Goal: Task Accomplishment & Management: Manage account settings

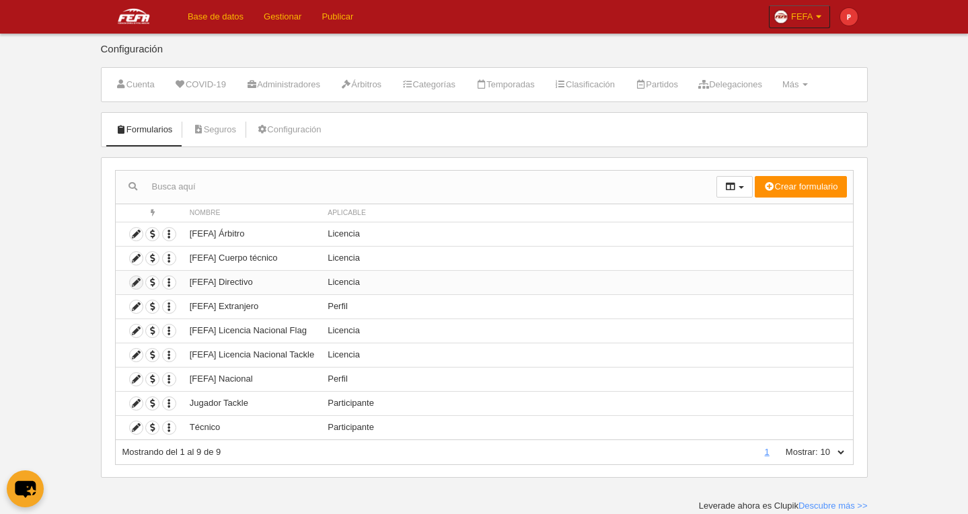
click at [138, 284] on icon at bounding box center [136, 282] width 13 height 13
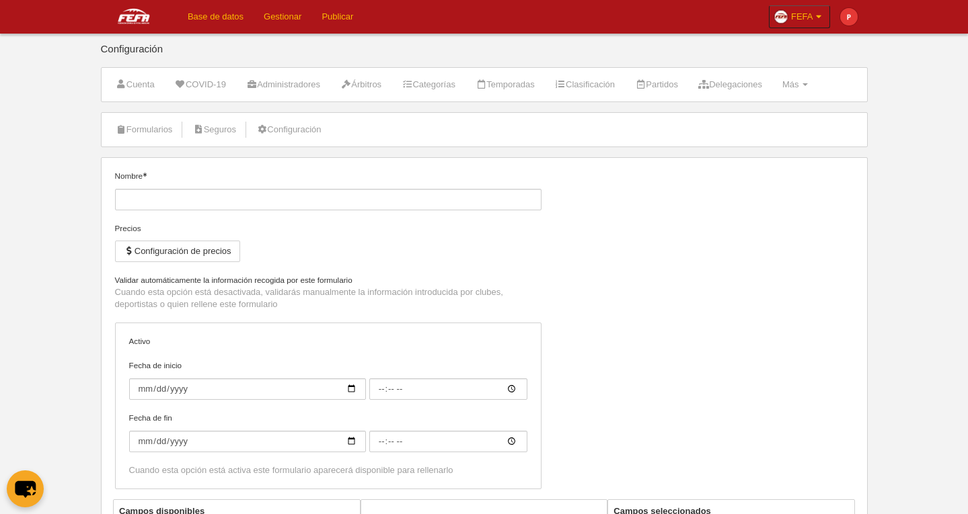
type input "[FEFA] Directivo"
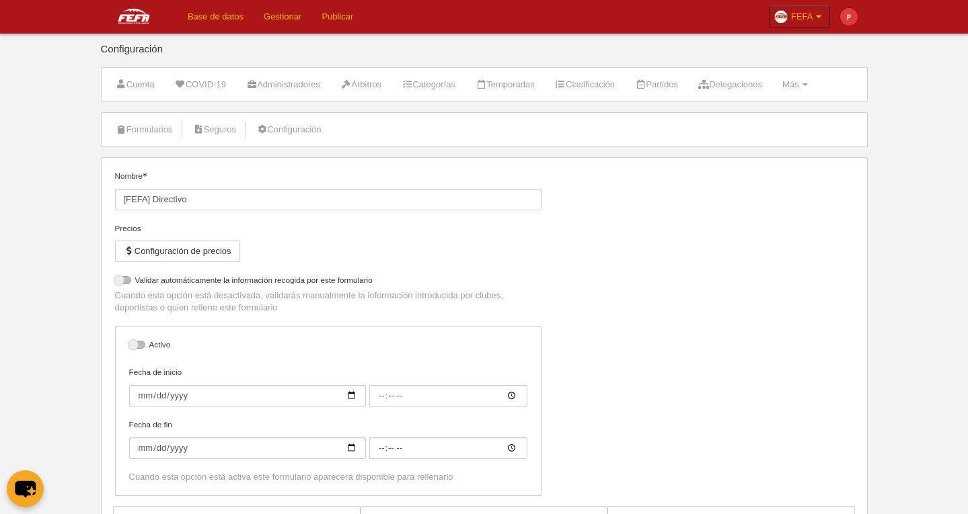
select select "selected"
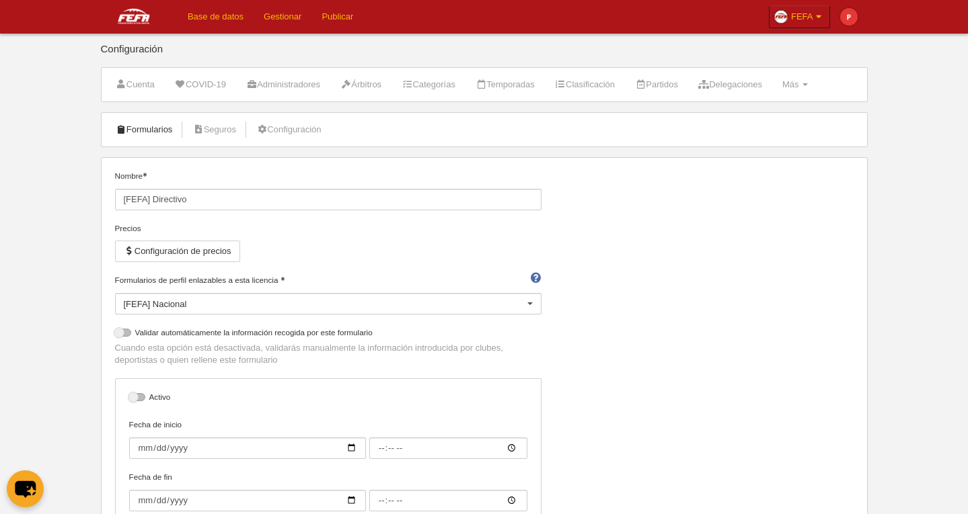
click at [143, 130] on link "Formularios" at bounding box center [144, 130] width 72 height 20
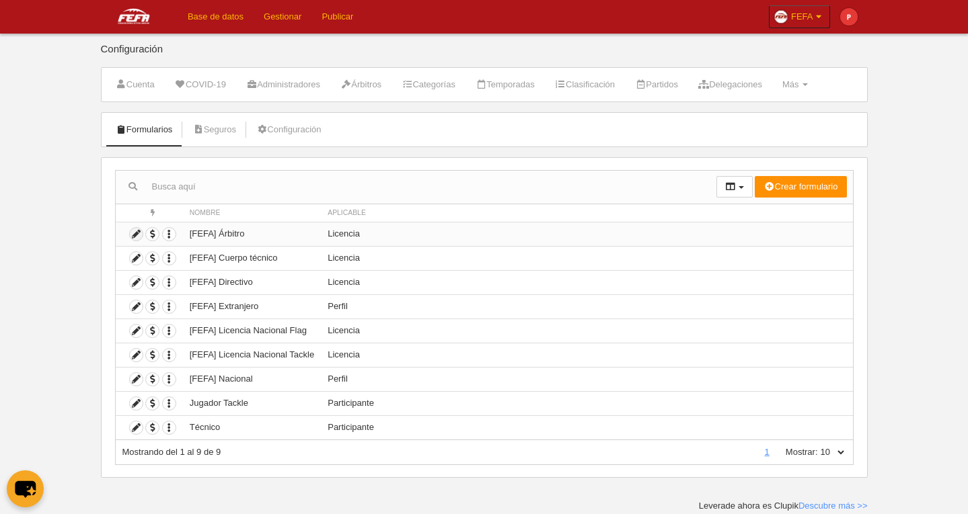
click at [138, 238] on icon at bounding box center [136, 234] width 13 height 13
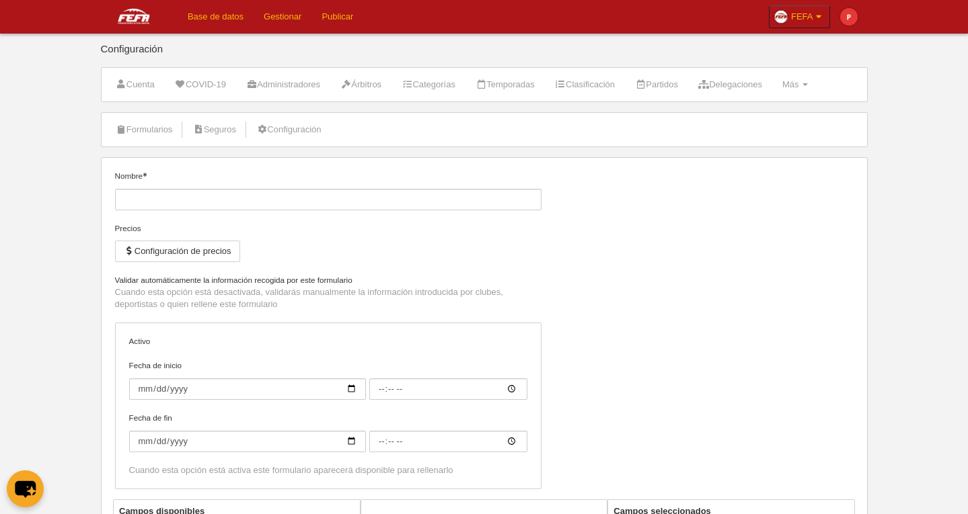
type input "[FEFA] Árbitro"
checkbox input "true"
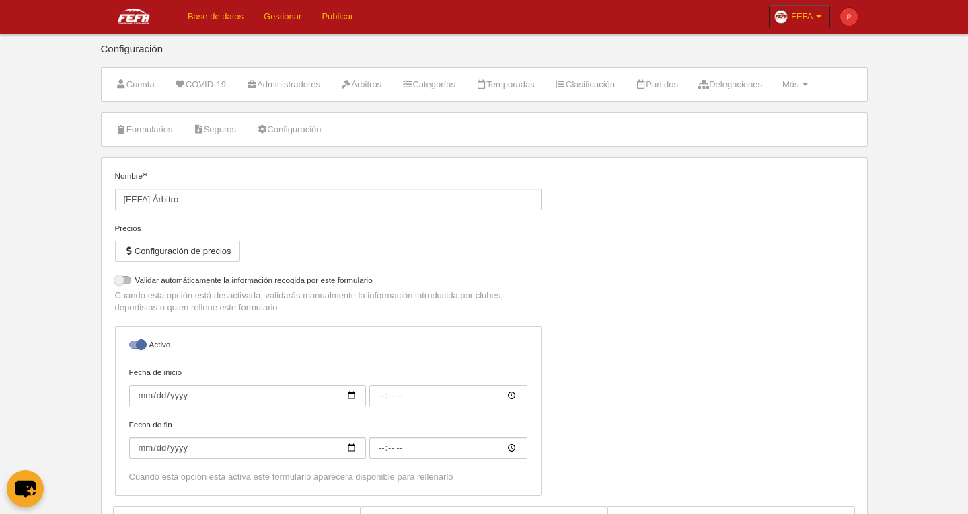
select select "selected"
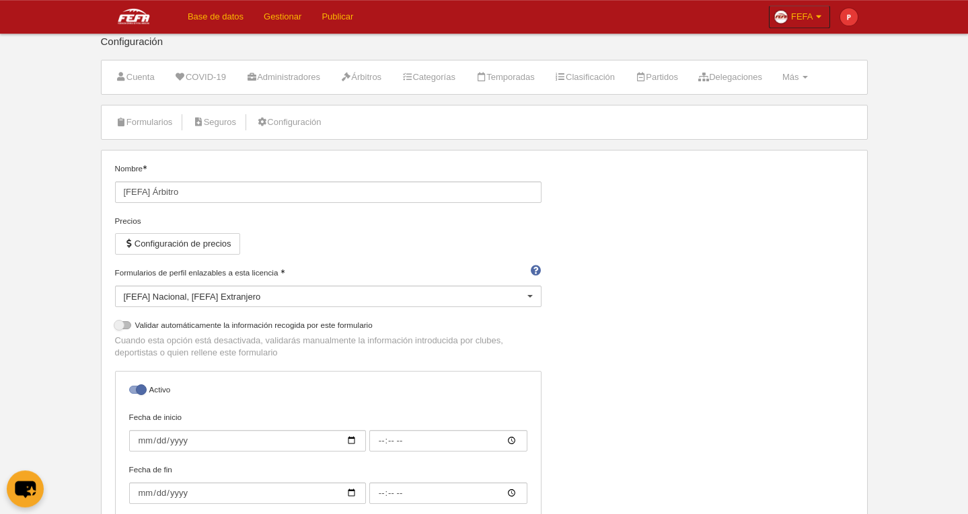
scroll to position [11, 0]
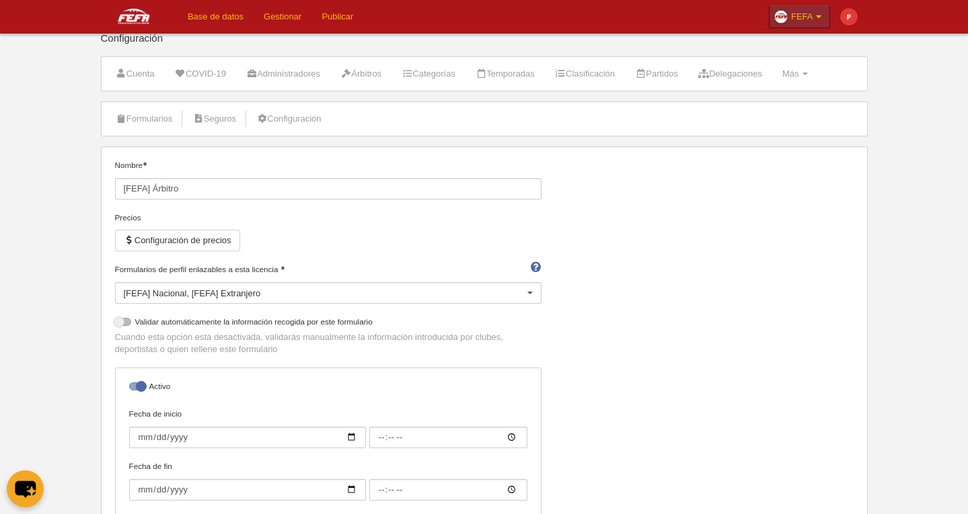
click at [810, 15] on span "FEFA" at bounding box center [802, 16] width 22 height 13
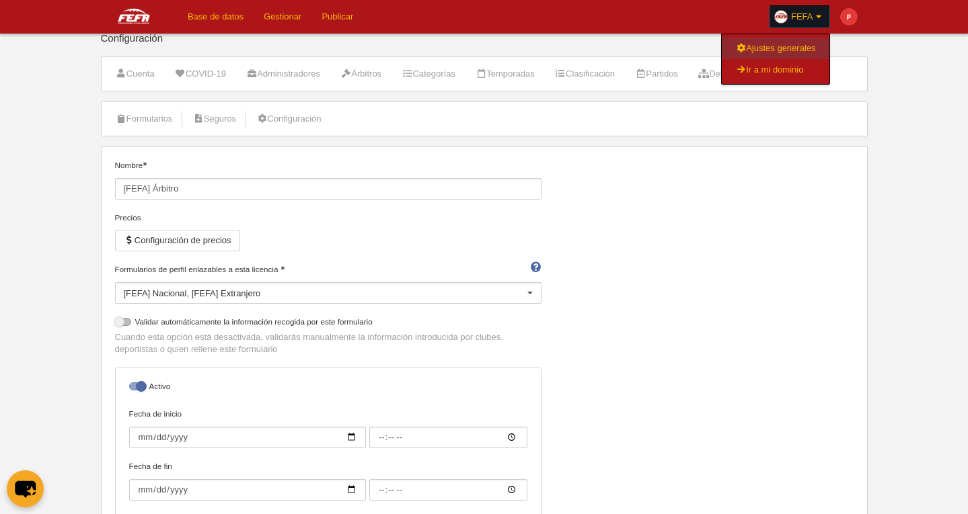
click at [801, 39] on link "Ajustes generales" at bounding box center [775, 49] width 108 height 22
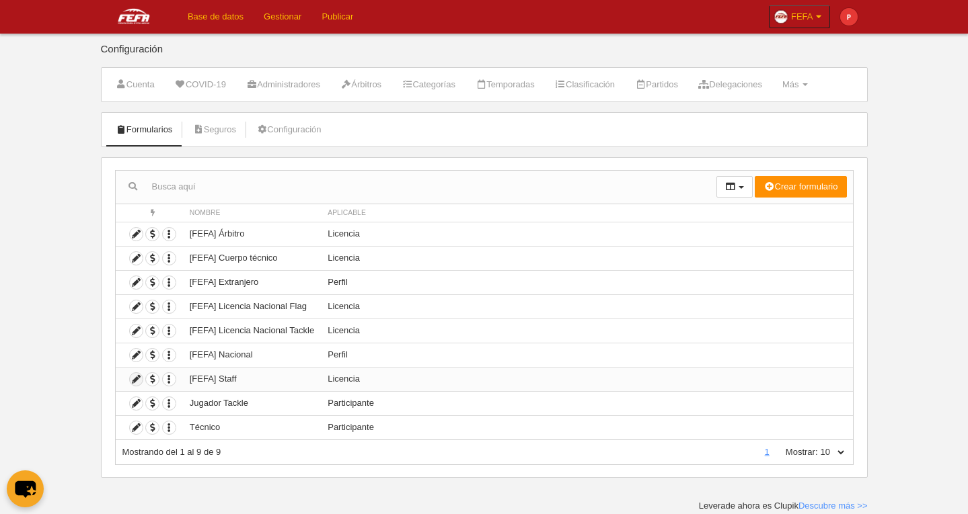
click at [134, 379] on icon at bounding box center [136, 379] width 13 height 13
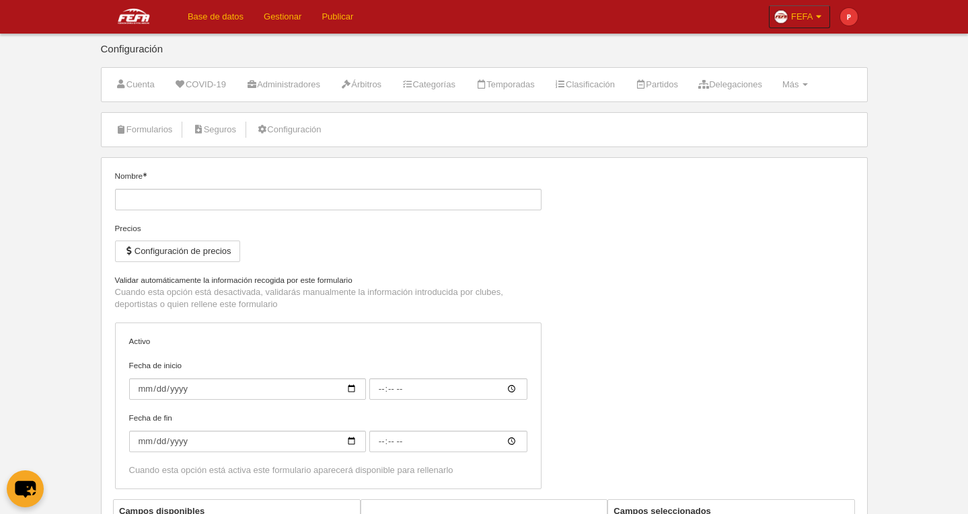
type input "[FEFA] Staff"
checkbox input "true"
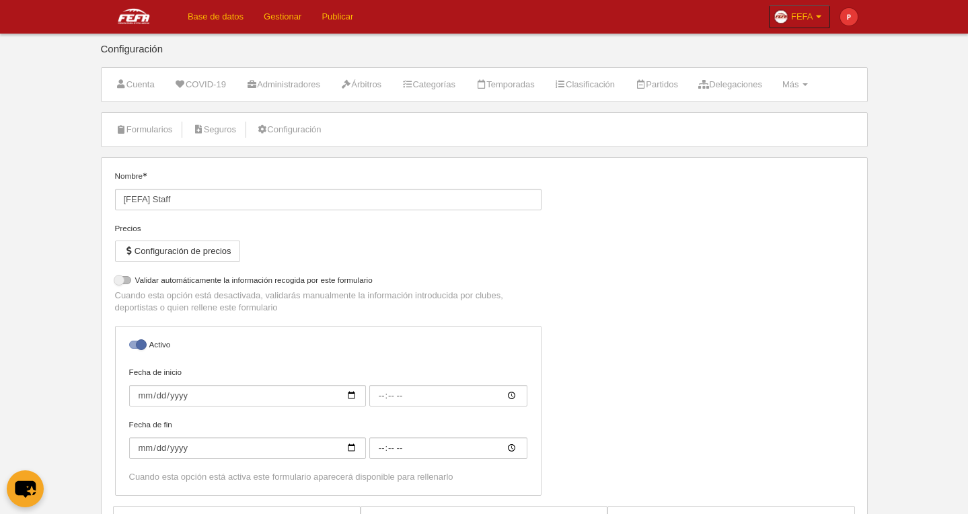
select select "selected"
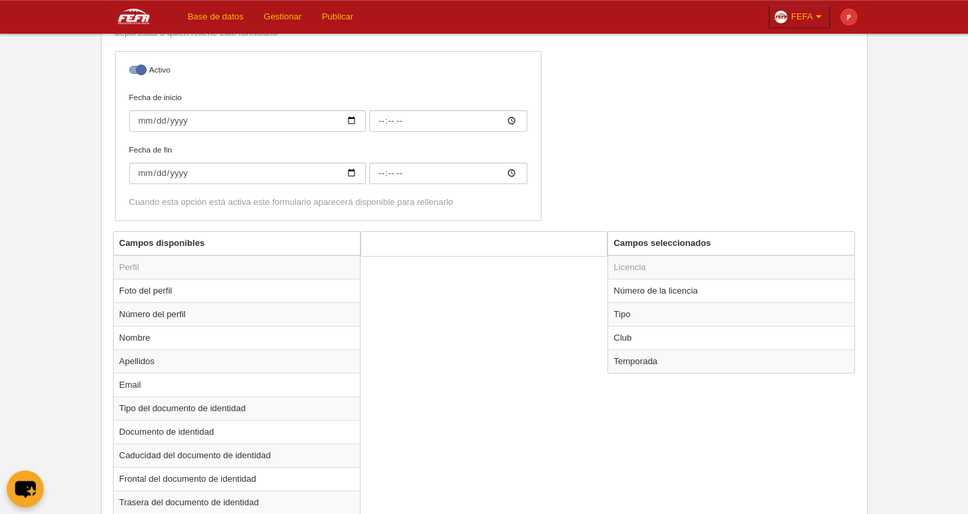
scroll to position [334, 0]
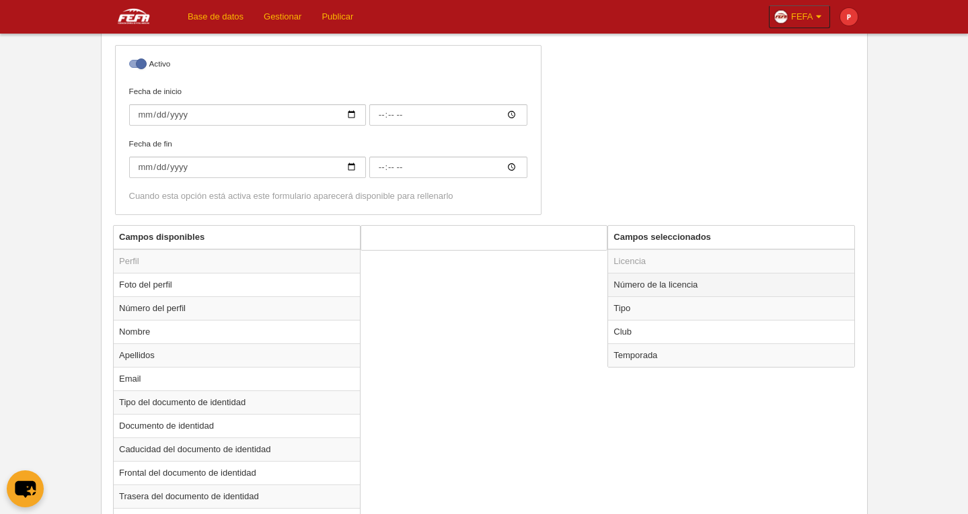
click at [630, 286] on td "Número de la licencia" at bounding box center [731, 285] width 246 height 24
radio input "true"
select select "177"
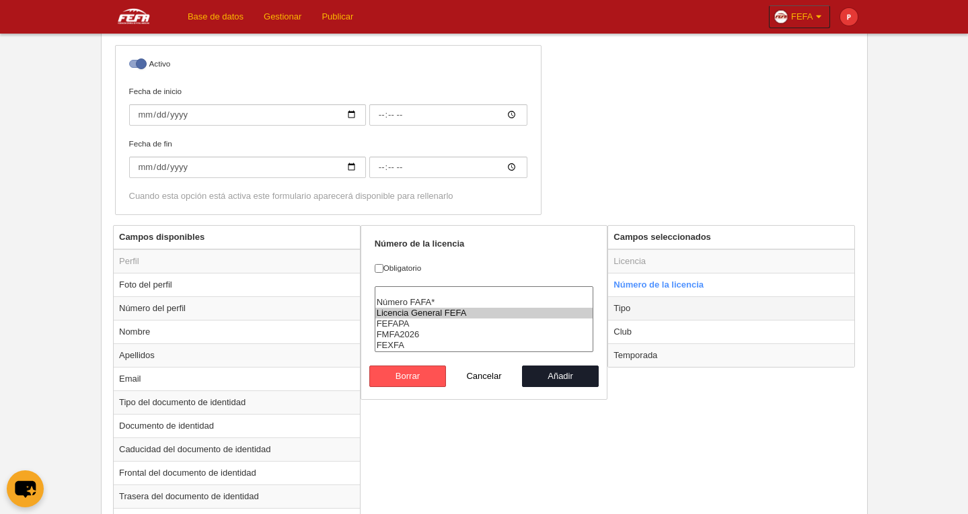
drag, startPoint x: 630, startPoint y: 307, endPoint x: 641, endPoint y: 311, distance: 11.9
click at [630, 307] on td "Tipo" at bounding box center [731, 309] width 246 height 24
radio input "false"
radio input "true"
checkbox input "true"
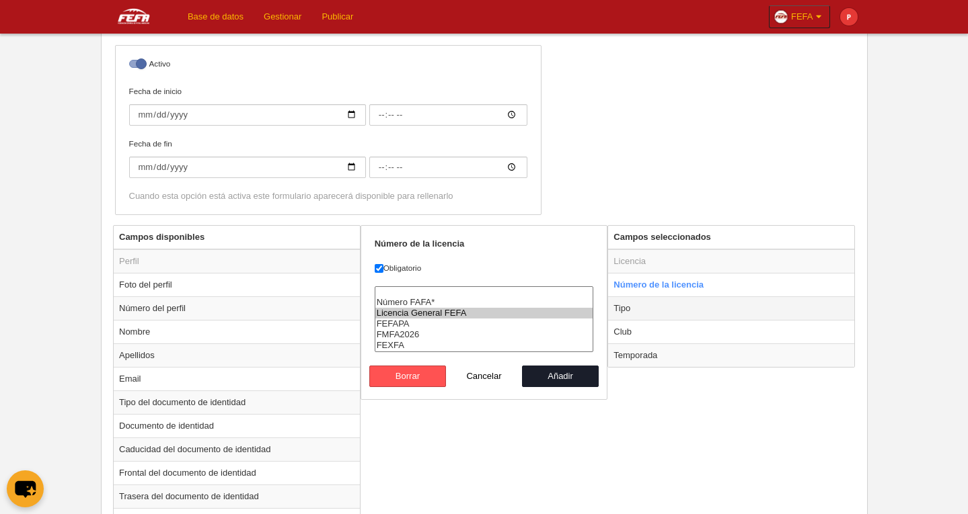
select select "executive"
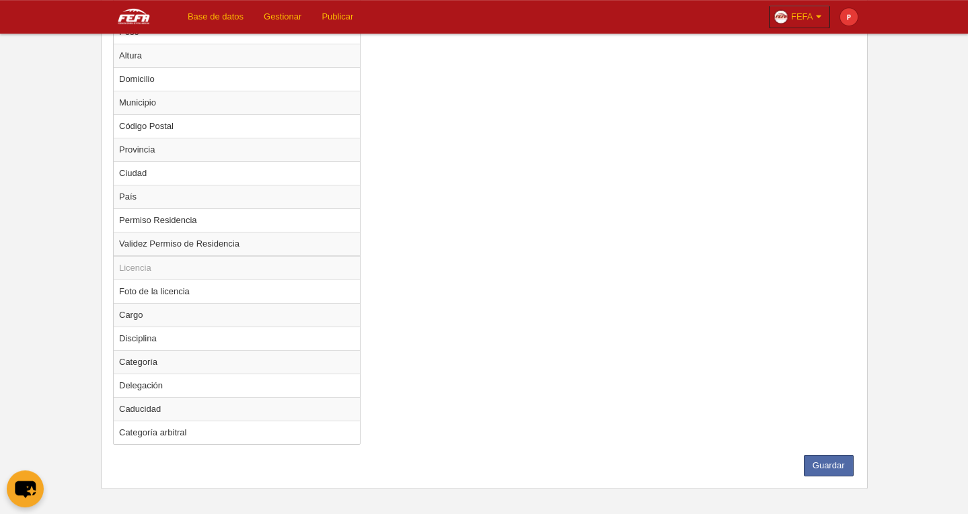
scroll to position [972, 0]
